Goal: Check status: Check status

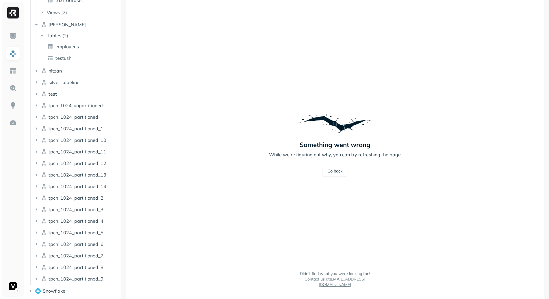
scroll to position [677, 0]
